Goal: Find specific page/section: Find specific page/section

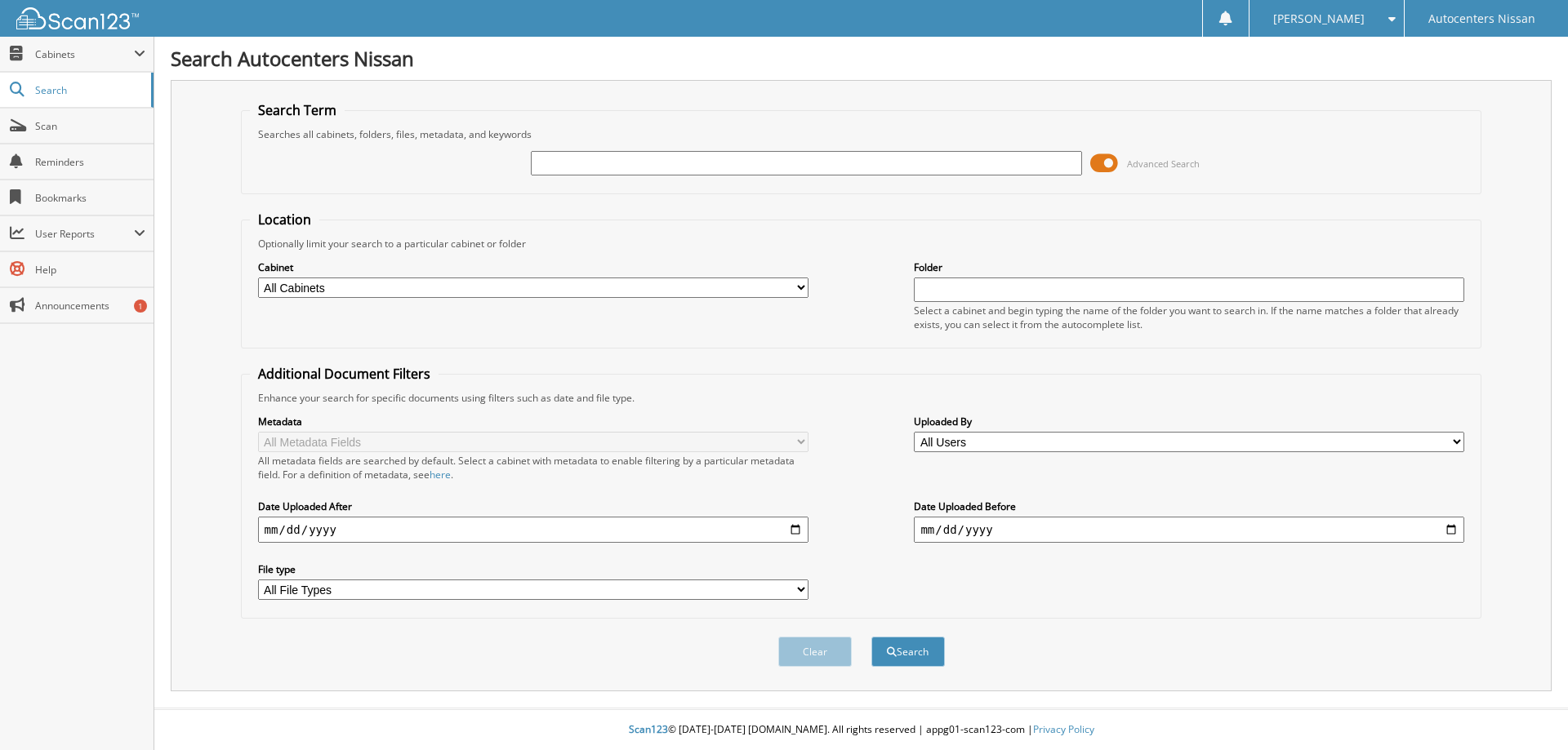
click at [672, 166] on input "text" at bounding box center [805, 163] width 550 height 25
type input "a01955"
click at [871, 636] on button "Search" at bounding box center [907, 651] width 73 height 30
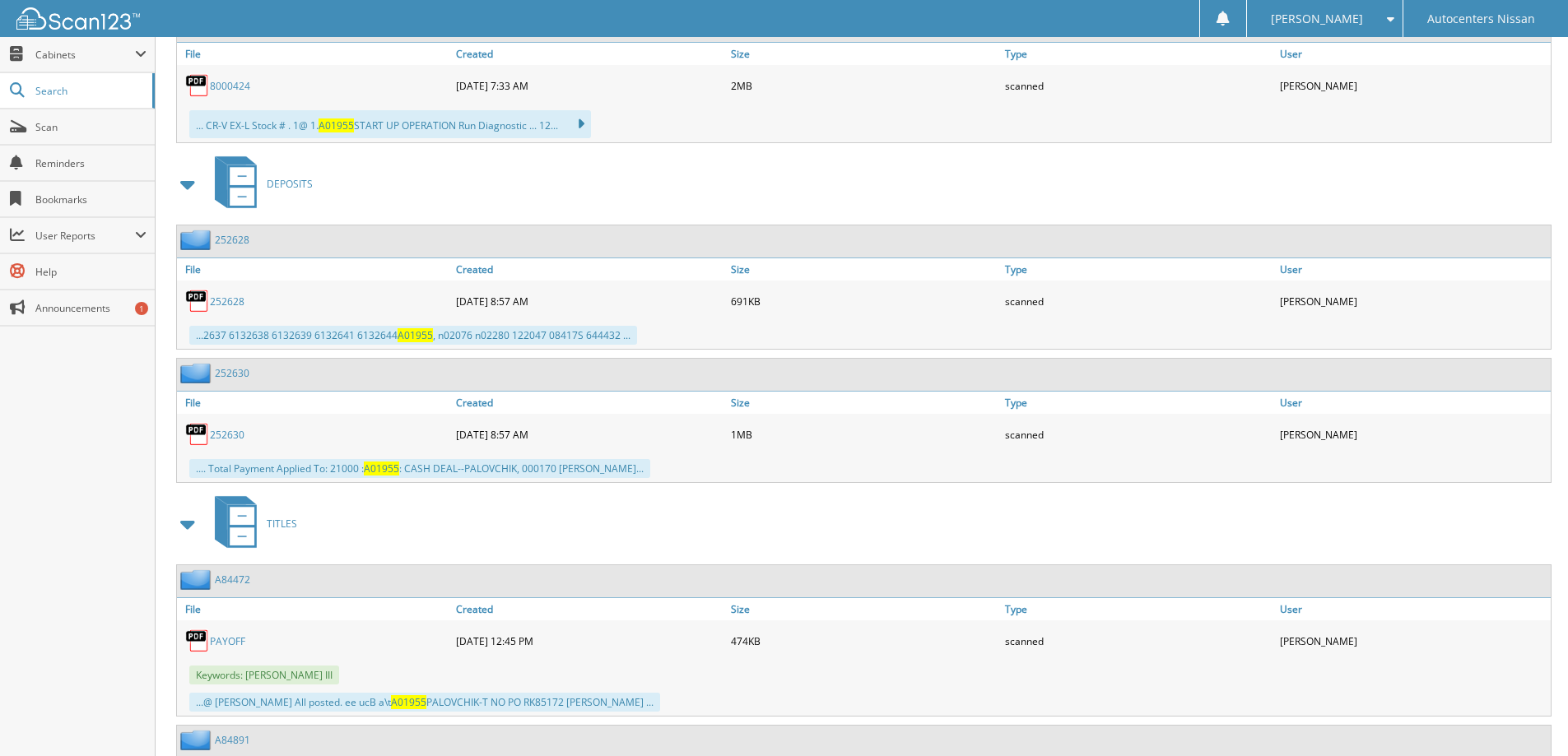
scroll to position [1390, 0]
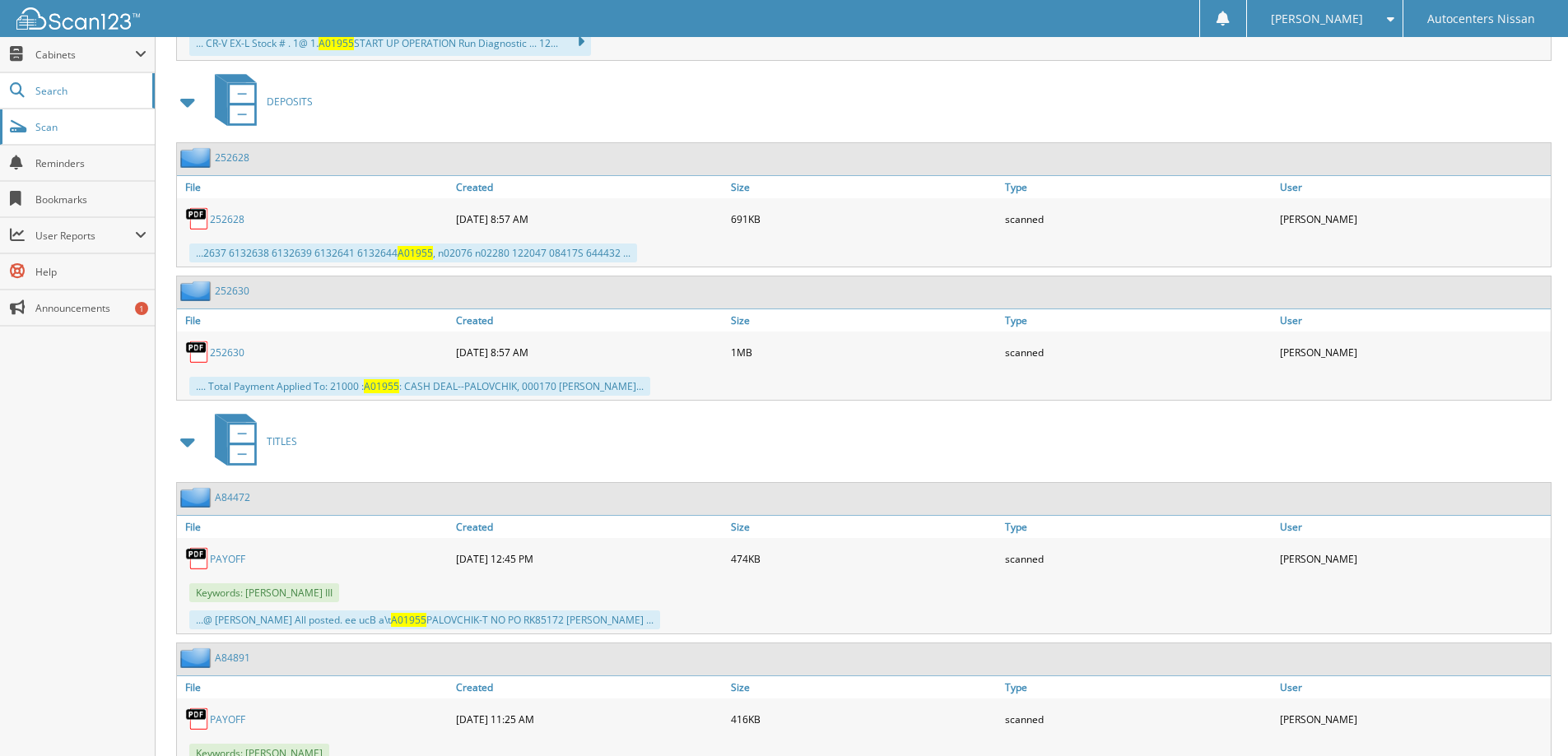
click at [94, 127] on span "Scan" at bounding box center [91, 127] width 111 height 14
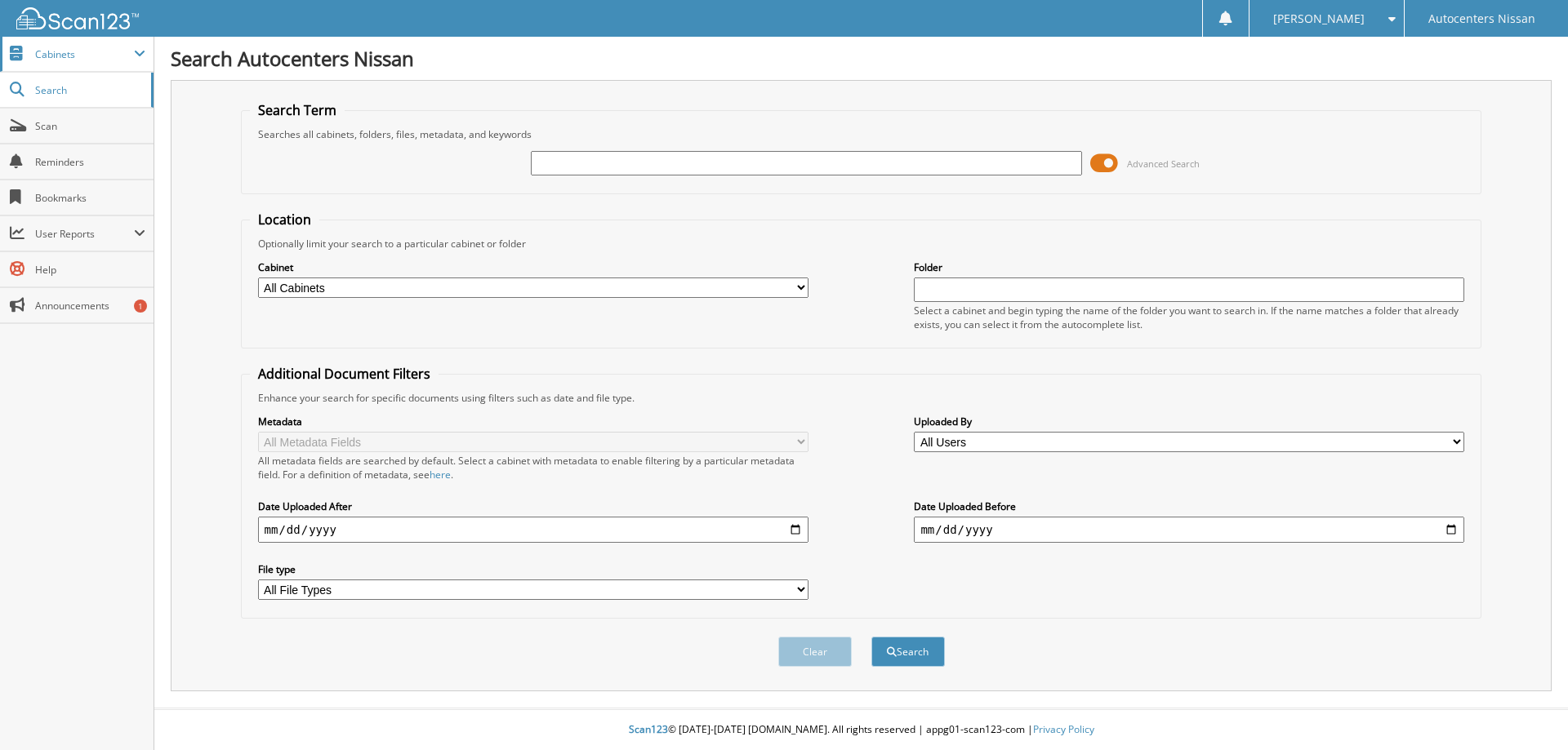
click at [58, 55] on span "Cabinets" at bounding box center [84, 54] width 99 height 14
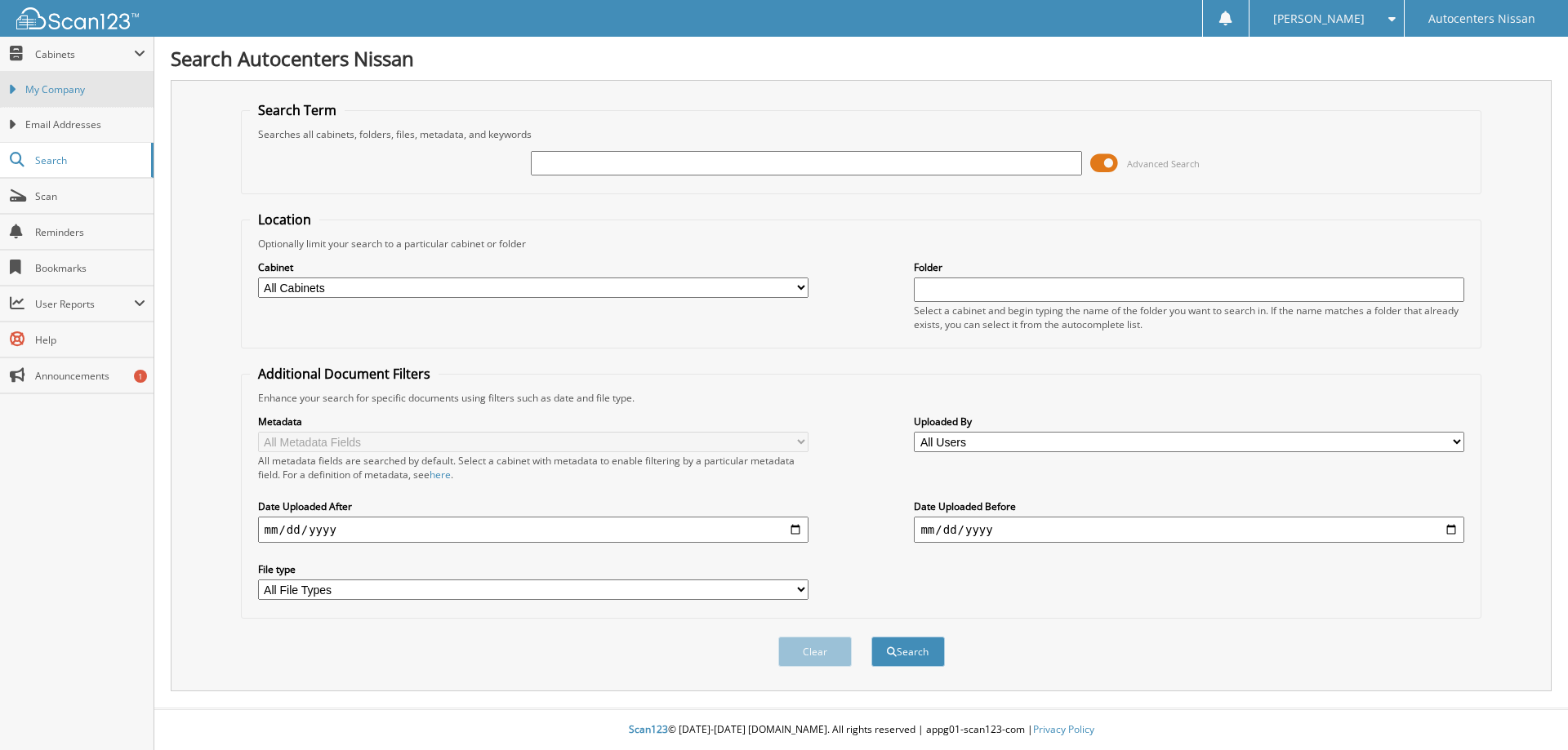
click at [58, 91] on span "My Company" at bounding box center [85, 89] width 120 height 14
